Goal: Communication & Community: Answer question/provide support

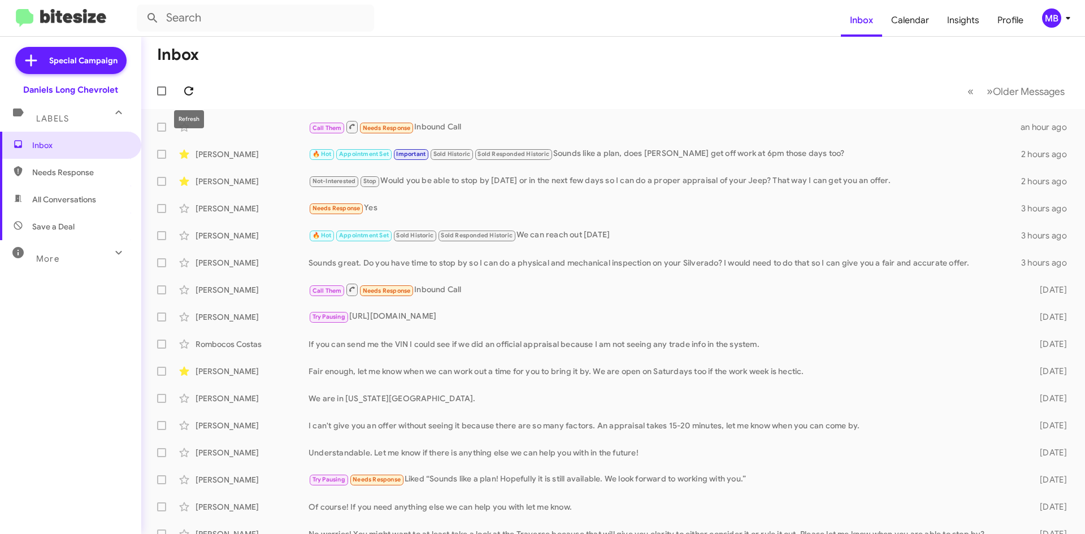
click at [192, 97] on icon at bounding box center [189, 91] width 14 height 14
click at [192, 84] on button at bounding box center [189, 91] width 23 height 23
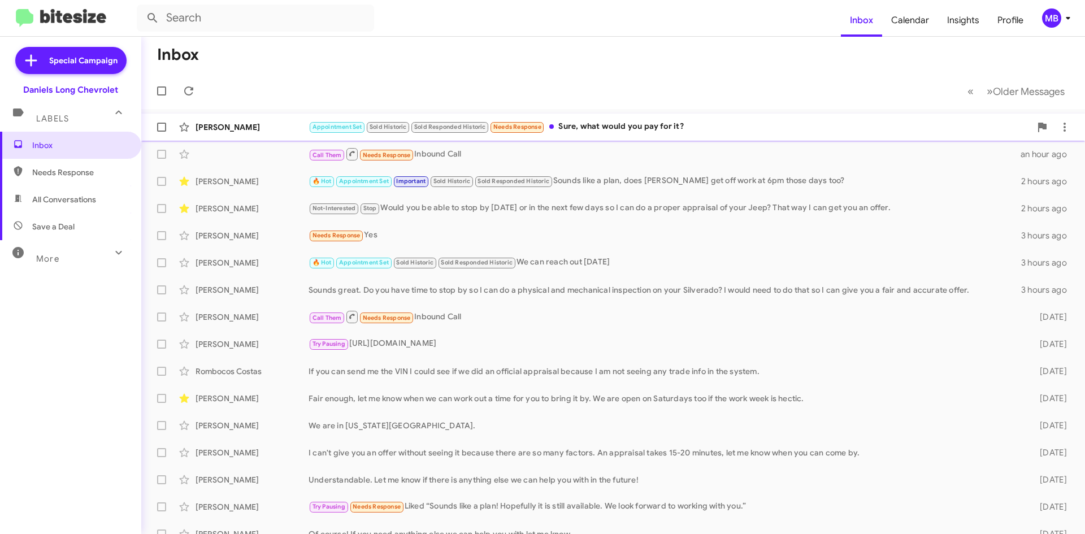
click at [862, 114] on span "Guy Green Appointment Set Sold Historic Sold Responded Historic Needs Response …" at bounding box center [613, 127] width 944 height 27
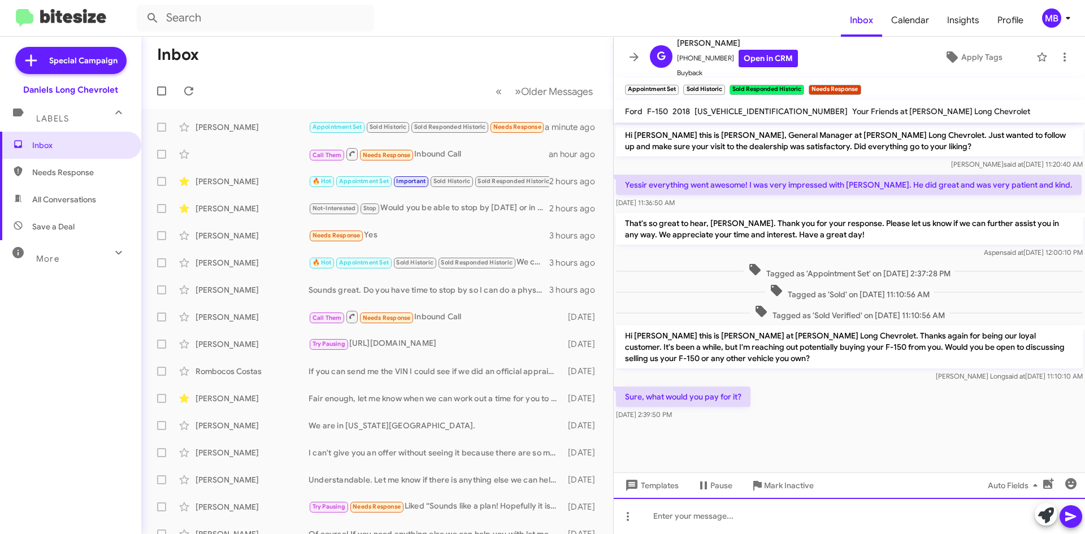
click at [716, 513] on div at bounding box center [849, 516] width 471 height 36
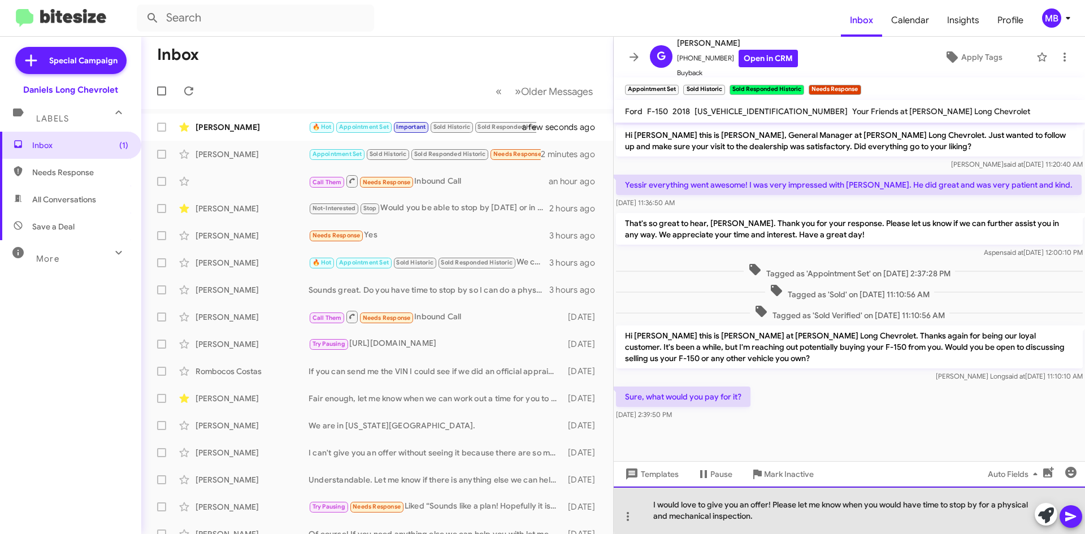
click at [890, 501] on div "I would love to give you an offer! Please let me know when you would have time …" at bounding box center [849, 510] width 471 height 47
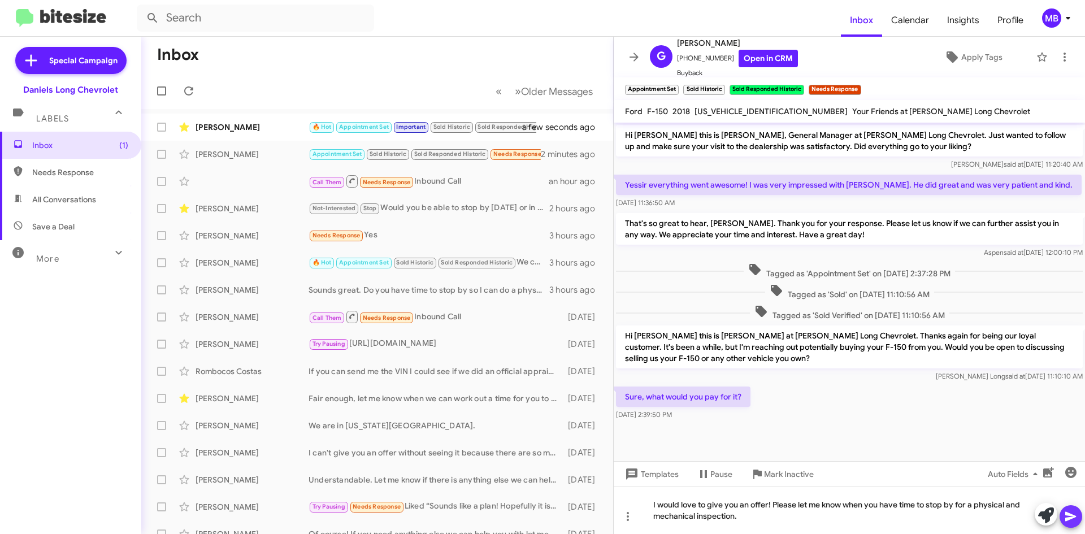
click at [1079, 519] on button at bounding box center [1071, 516] width 23 height 23
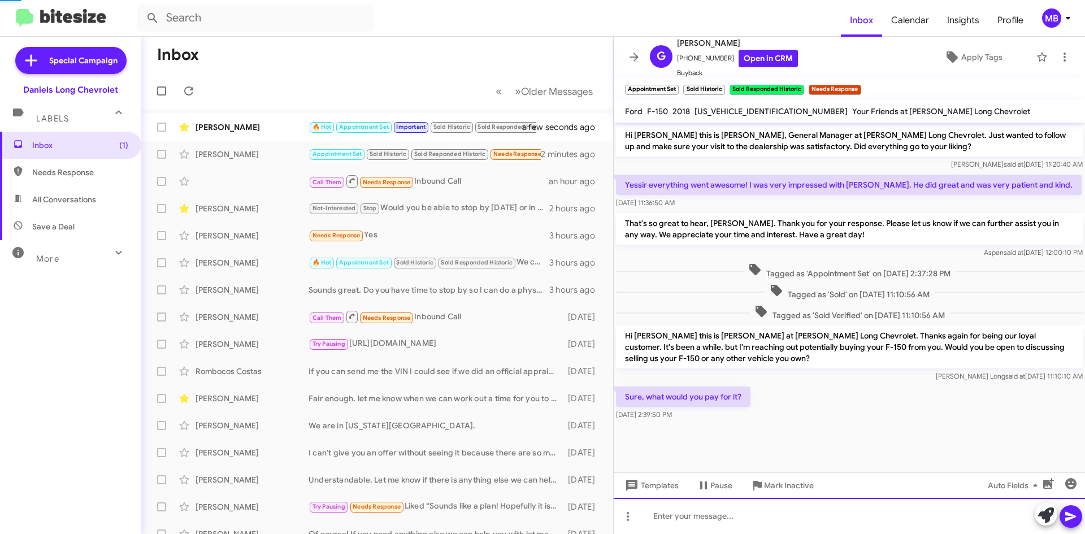
scroll to position [25, 0]
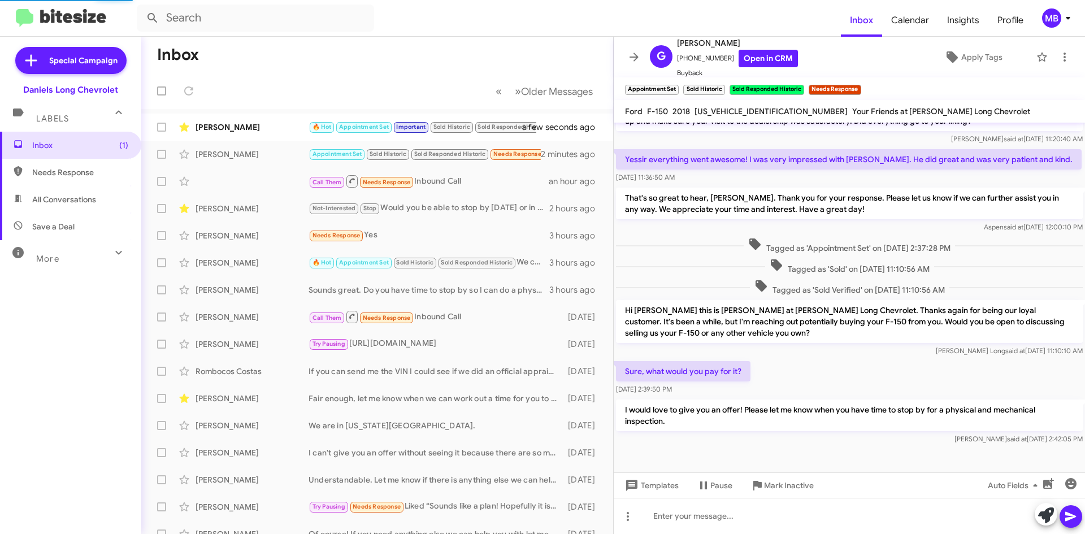
click at [85, 171] on span "Needs Response" at bounding box center [80, 172] width 96 height 11
type input "in:needs-response"
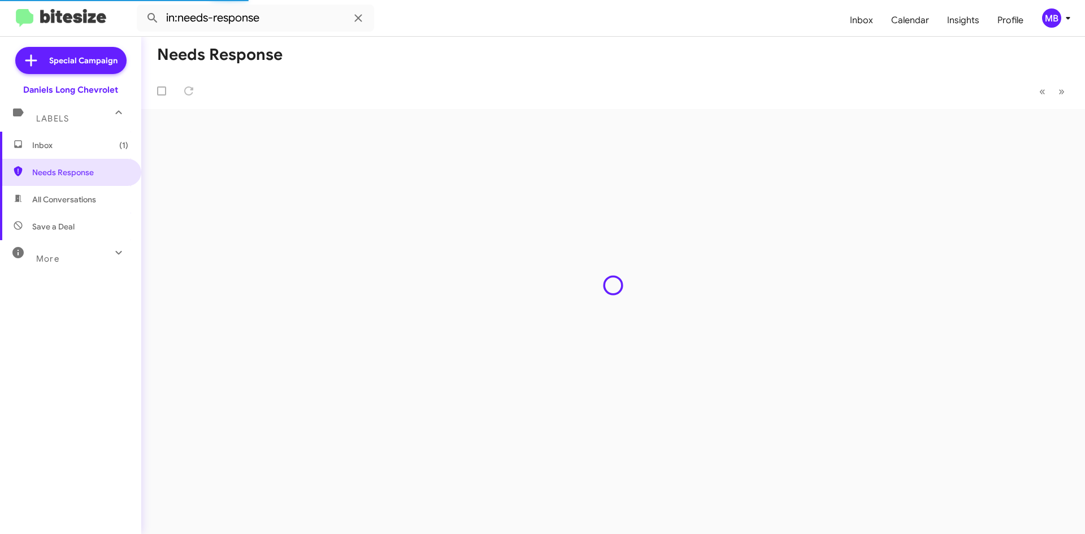
click at [89, 149] on span "Inbox (1)" at bounding box center [80, 145] width 96 height 11
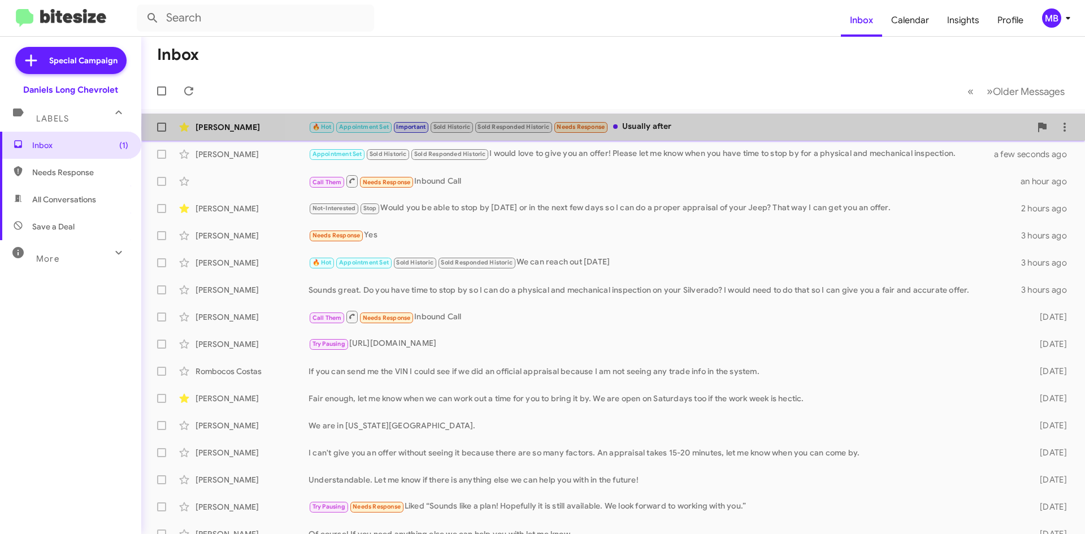
click at [688, 129] on div "🔥 Hot Appointment Set Important Sold Historic Sold Responded Historic Needs Res…" at bounding box center [670, 126] width 722 height 13
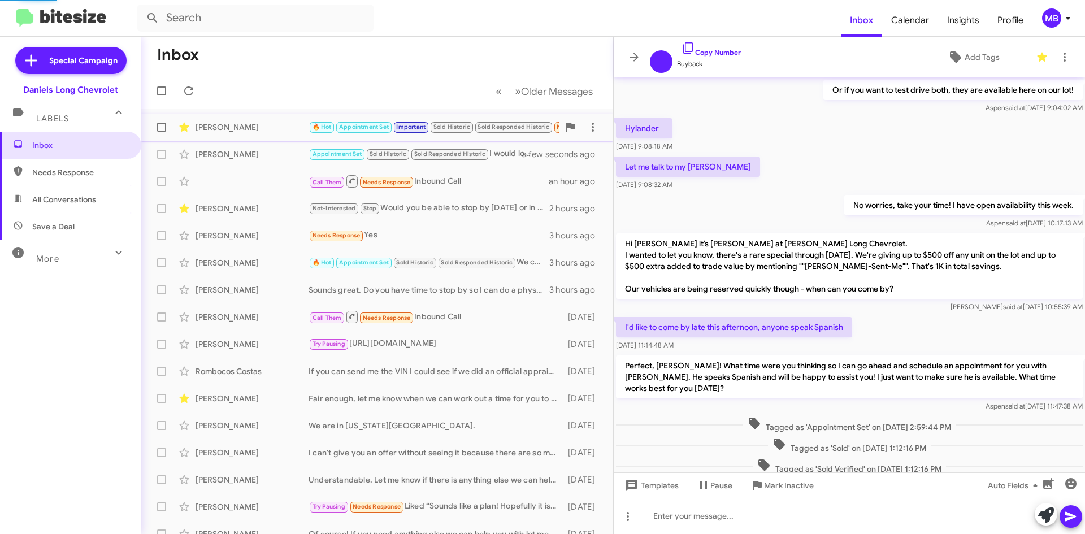
scroll to position [502, 0]
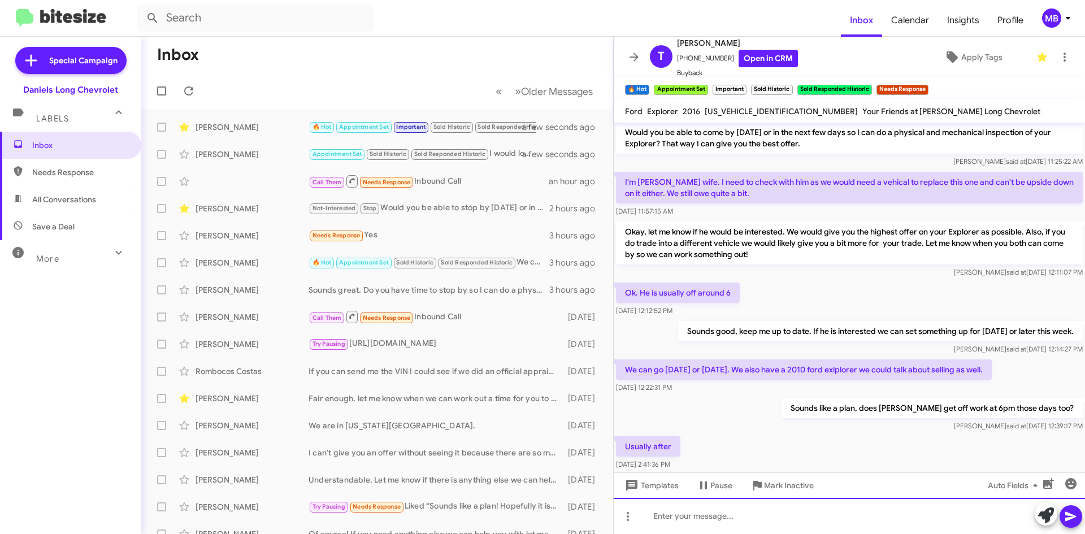
click at [794, 520] on div at bounding box center [849, 516] width 471 height 36
click at [690, 516] on div "Gotcha, so what time would work best for you? I want to set aside a time for yo…" at bounding box center [849, 516] width 471 height 36
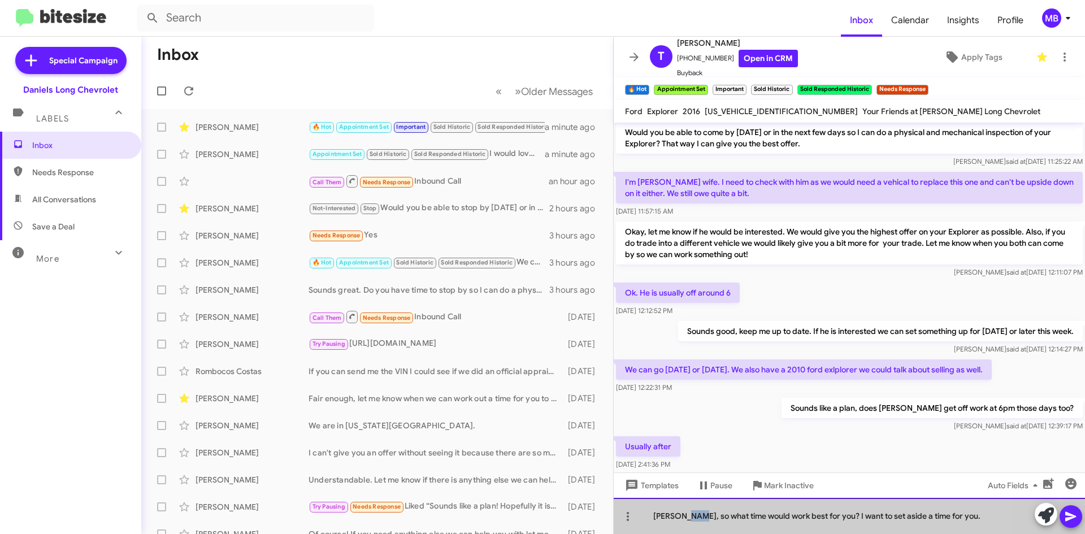
click at [690, 516] on div "Gotcha, so what time would work best for you? I want to set aside a time for yo…" at bounding box center [849, 516] width 471 height 36
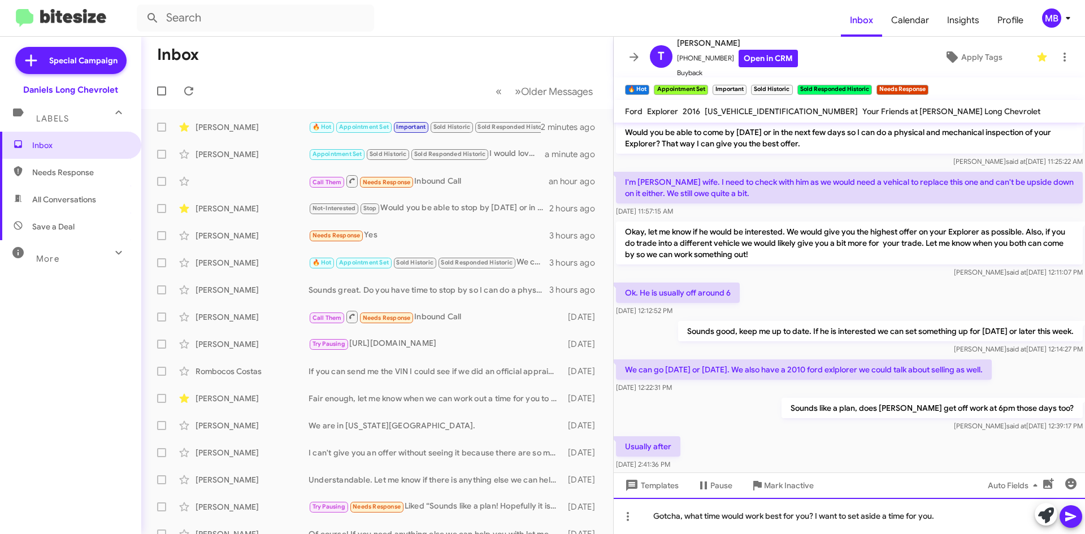
click at [937, 517] on div "Gotcha, what time would work best for you? I want to set aside a time for you." at bounding box center [849, 516] width 471 height 36
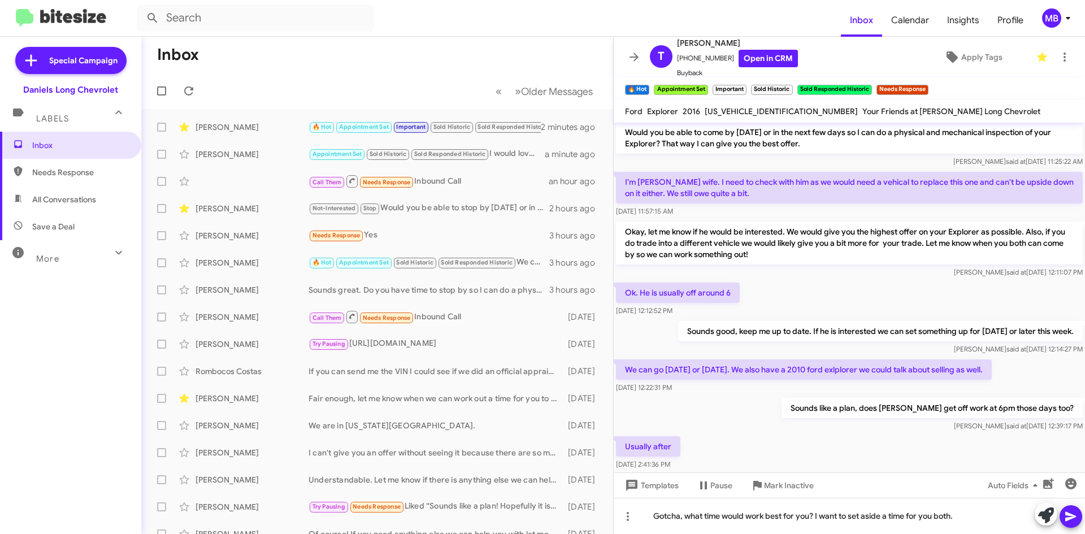
click at [1075, 518] on icon at bounding box center [1071, 517] width 14 height 14
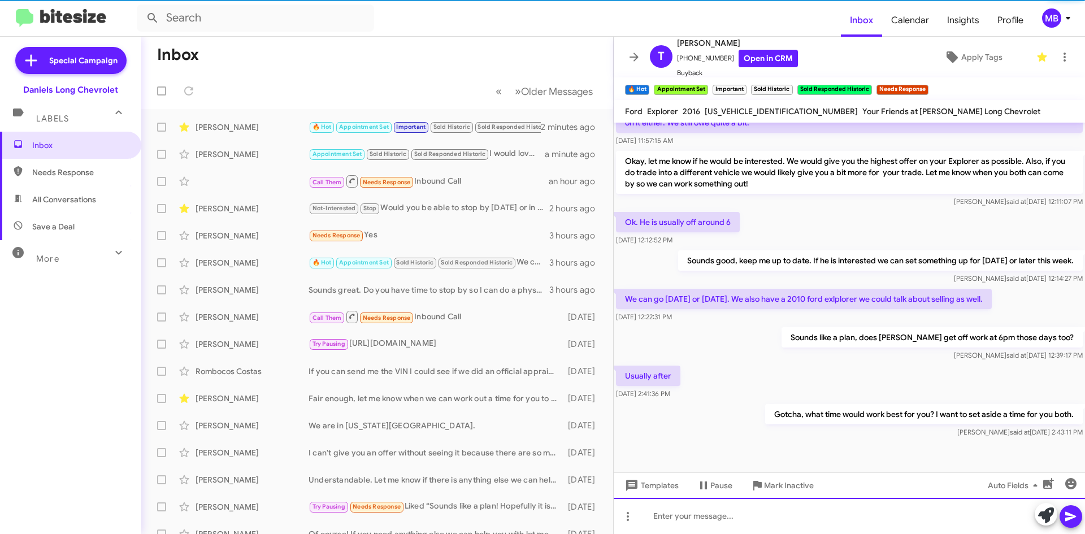
scroll to position [588, 0]
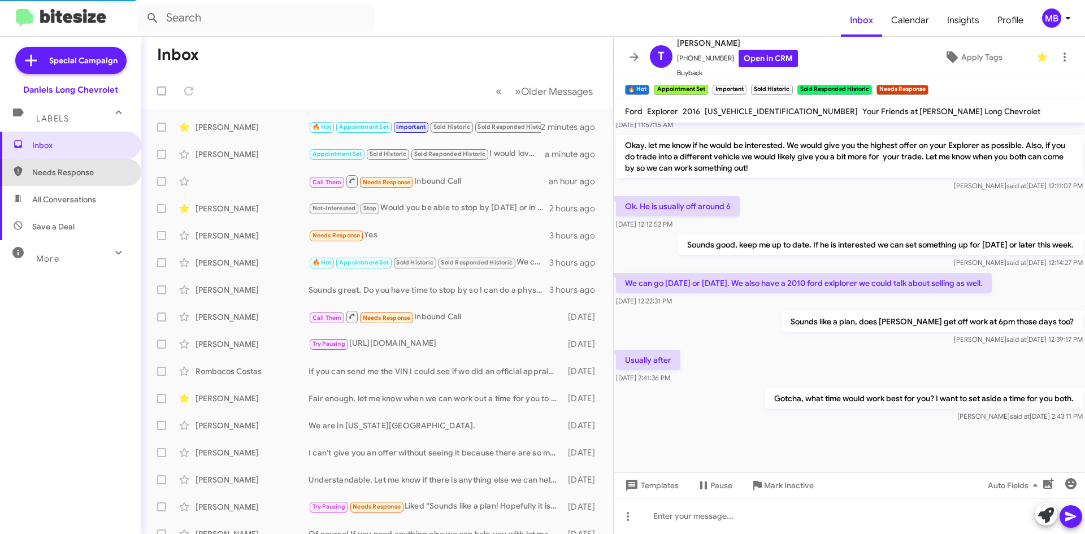
click at [75, 173] on span "Needs Response" at bounding box center [80, 172] width 96 height 11
type input "in:needs-response"
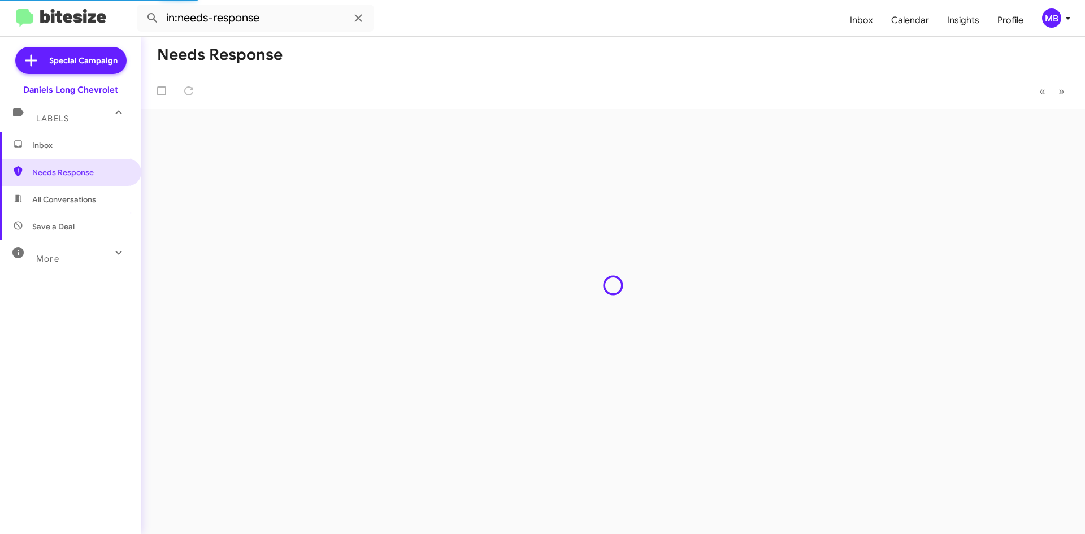
click at [85, 144] on span "Inbox" at bounding box center [80, 145] width 96 height 11
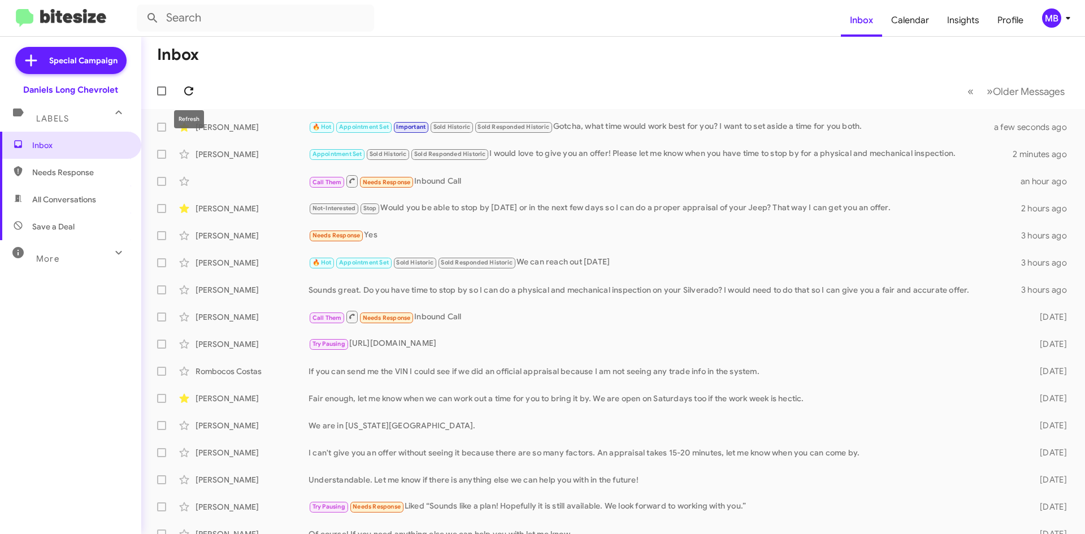
click at [183, 86] on icon at bounding box center [189, 91] width 14 height 14
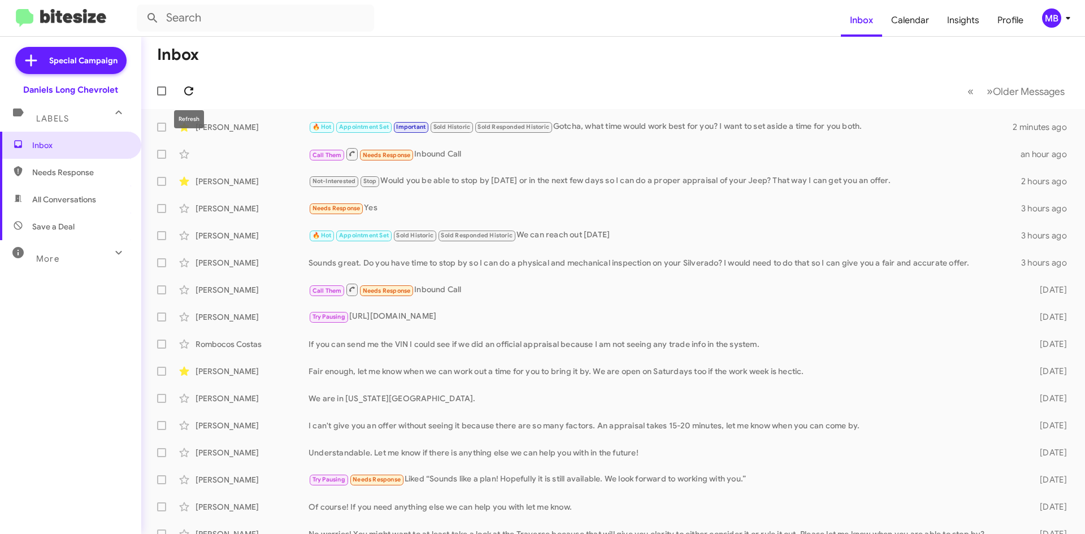
click at [187, 85] on icon at bounding box center [189, 91] width 14 height 14
click at [194, 90] on icon at bounding box center [189, 91] width 14 height 14
click at [196, 92] on span at bounding box center [189, 91] width 23 height 14
click at [186, 88] on icon at bounding box center [188, 90] width 9 height 9
click at [194, 91] on icon at bounding box center [189, 91] width 14 height 14
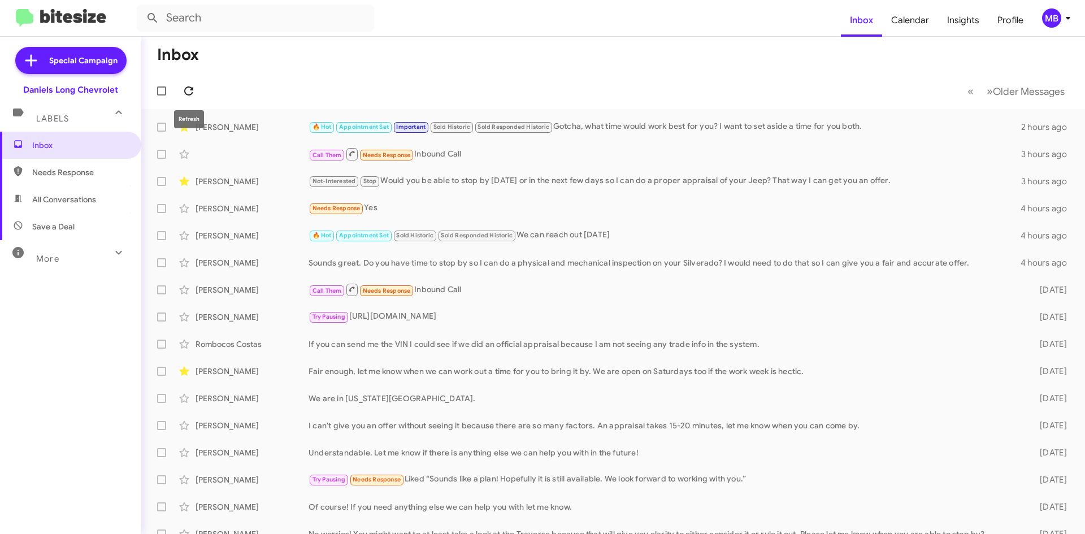
click at [182, 91] on icon at bounding box center [189, 91] width 14 height 14
click at [186, 85] on icon at bounding box center [189, 91] width 14 height 14
click at [188, 89] on icon at bounding box center [189, 91] width 14 height 14
